Goal: Navigation & Orientation: Find specific page/section

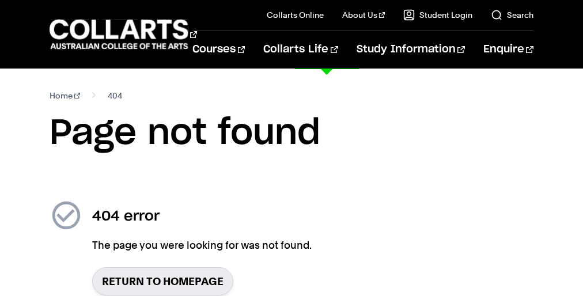
click at [292, 34] on li "Collarts Life Student Life Get a feel for life at [GEOGRAPHIC_DATA] Come and ex…" at bounding box center [291, 50] width 93 height 38
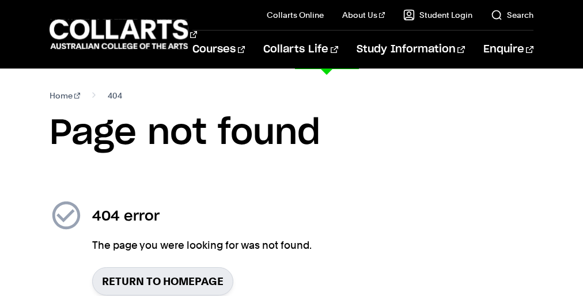
click at [292, 34] on li "Collarts Life Student Life Get a feel for life at [GEOGRAPHIC_DATA] Come and ex…" at bounding box center [291, 50] width 93 height 38
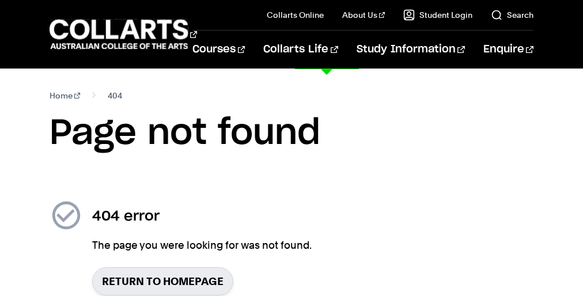
click at [292, 34] on li "Collarts Life Student Life Get a feel for life at [GEOGRAPHIC_DATA] Come and ex…" at bounding box center [291, 50] width 93 height 38
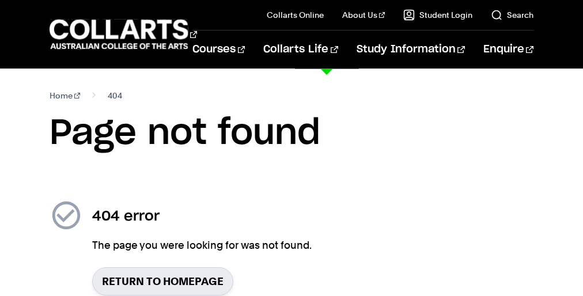
click at [292, 34] on li "Collarts Life Student Life Get a feel for life at [GEOGRAPHIC_DATA] Come and ex…" at bounding box center [291, 50] width 93 height 38
